Goal: Information Seeking & Learning: Learn about a topic

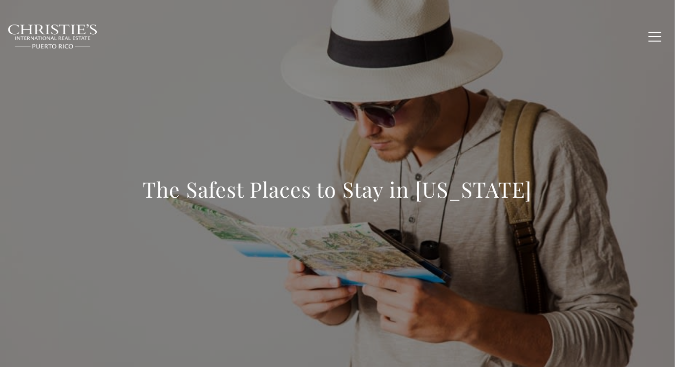
click at [310, 193] on h1 "The Safest Places to Stay in Puerto Rico" at bounding box center [337, 188] width 389 height 27
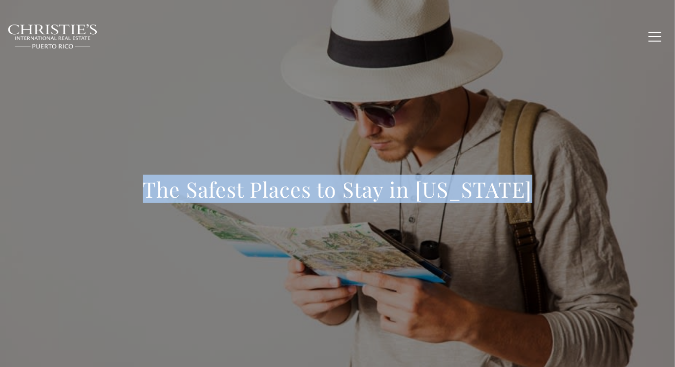
click at [310, 193] on h1 "The Safest Places to Stay in Puerto Rico" at bounding box center [337, 188] width 389 height 27
copy body "The Safest Places to Stay in Puerto Rico"
